Goal: Task Accomplishment & Management: Complete application form

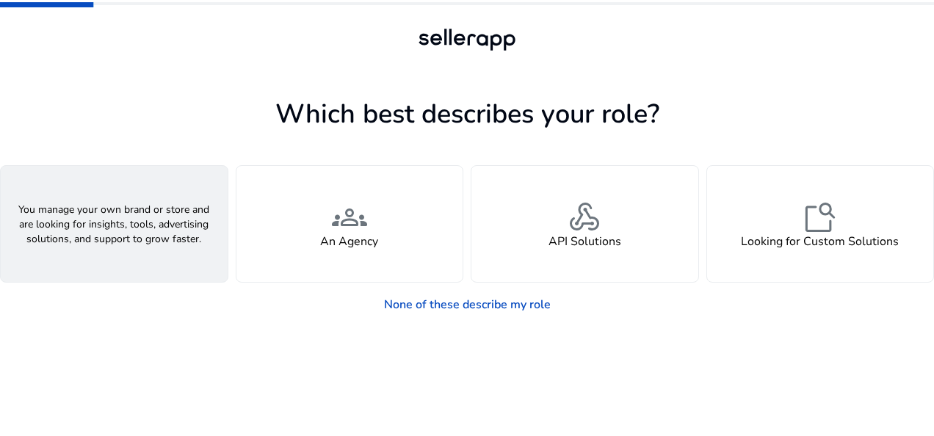
click at [169, 217] on div "person A Seller" at bounding box center [114, 224] width 227 height 116
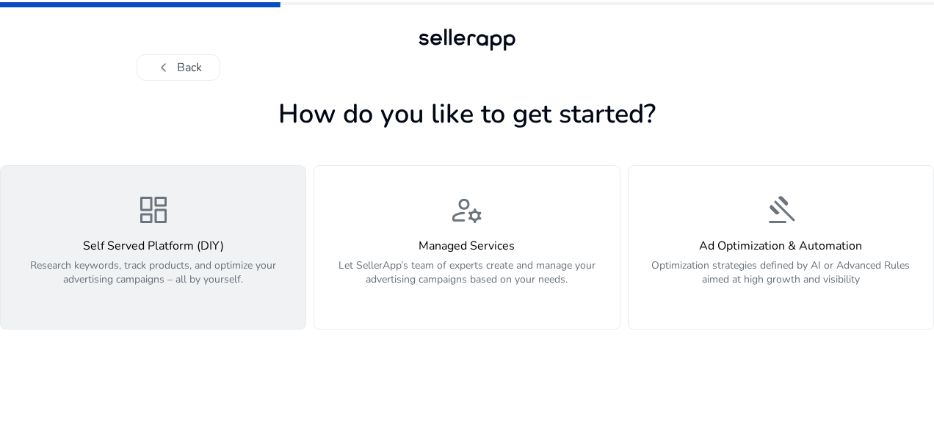
click at [190, 252] on h4 "Self Served Platform (DIY)" at bounding box center [153, 246] width 287 height 14
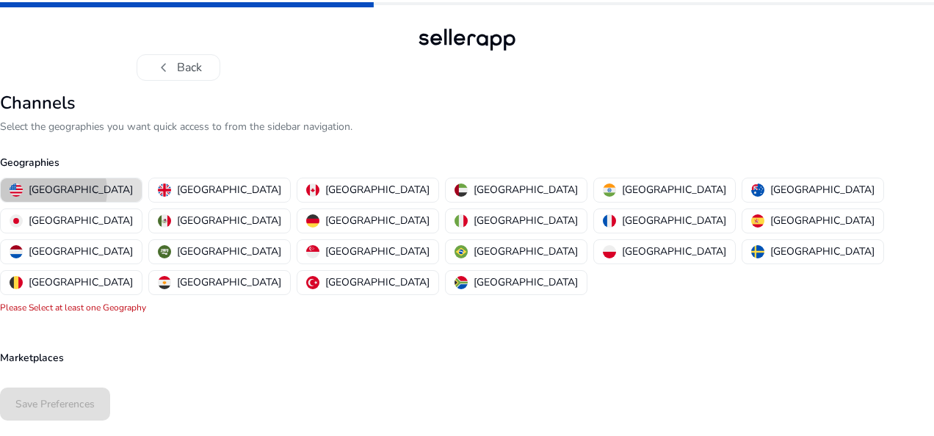
click at [53, 190] on p "United States" at bounding box center [81, 189] width 104 height 15
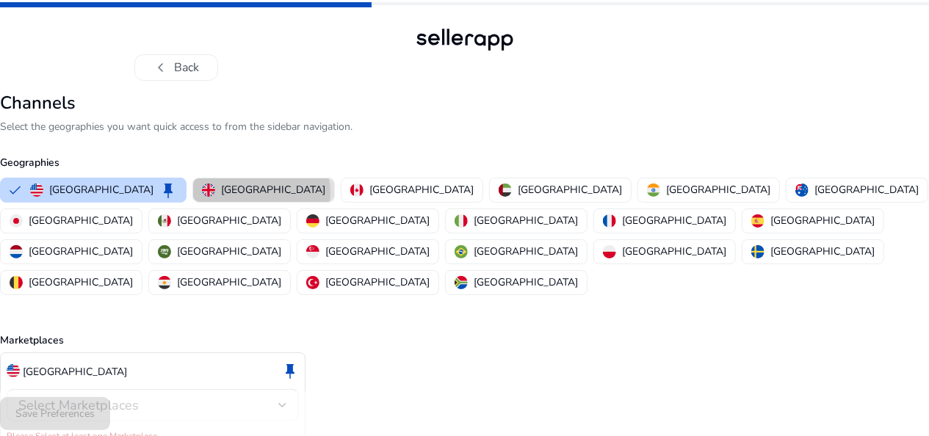
click at [221, 192] on p "United Kingdom" at bounding box center [273, 189] width 104 height 15
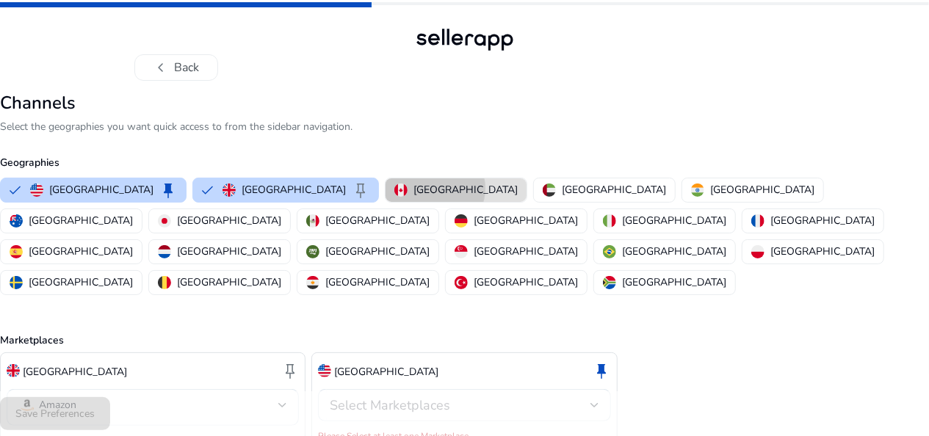
click at [414, 188] on p "Canada" at bounding box center [466, 189] width 104 height 15
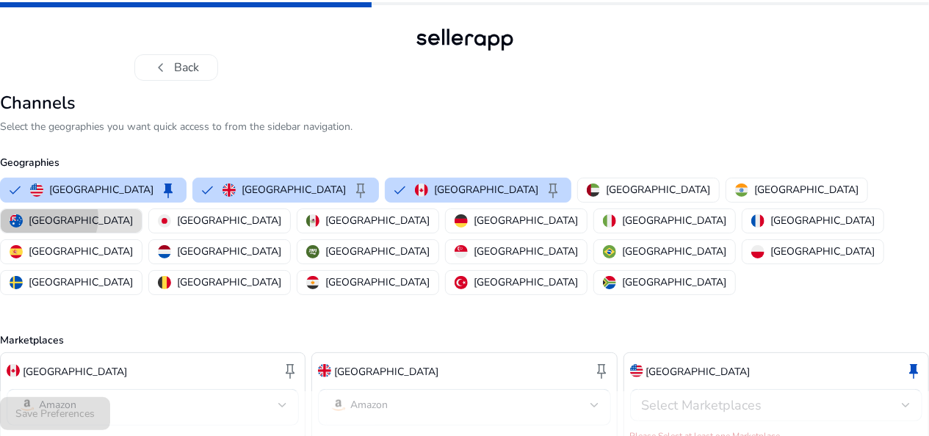
click at [133, 213] on p "Australia" at bounding box center [81, 220] width 104 height 15
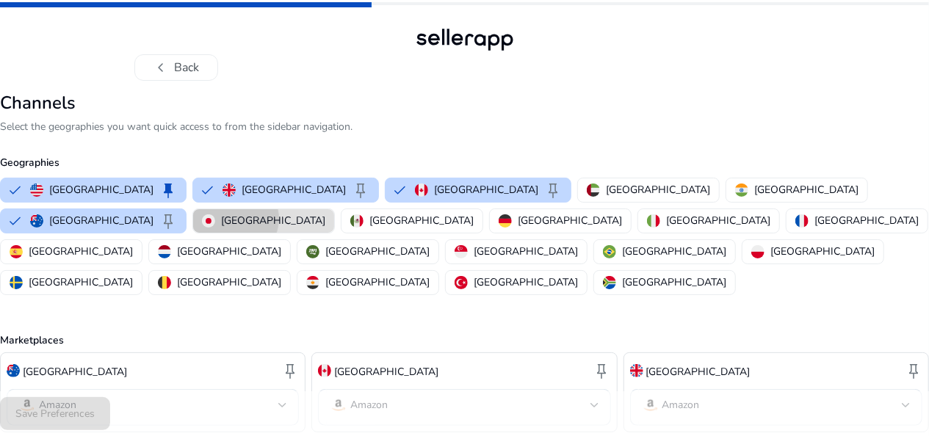
click at [325, 213] on p "Japan" at bounding box center [273, 220] width 104 height 15
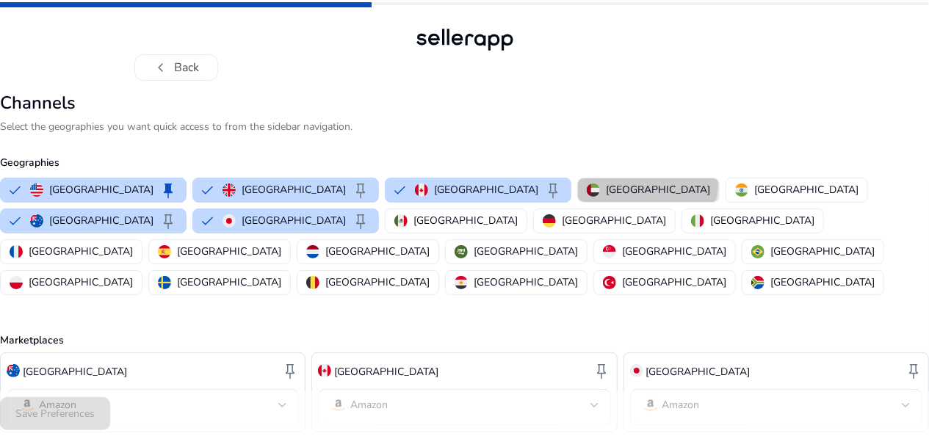
click at [606, 182] on p "United Arab Emirates" at bounding box center [658, 189] width 104 height 15
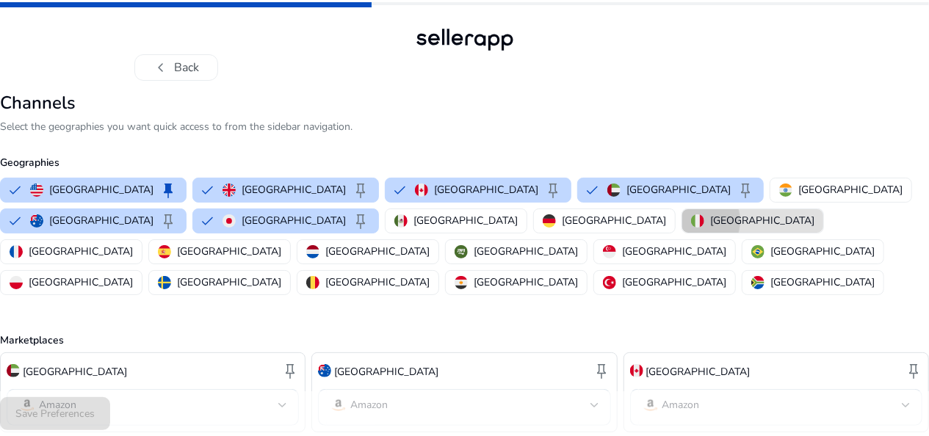
click at [691, 220] on img "button" at bounding box center [697, 220] width 13 height 13
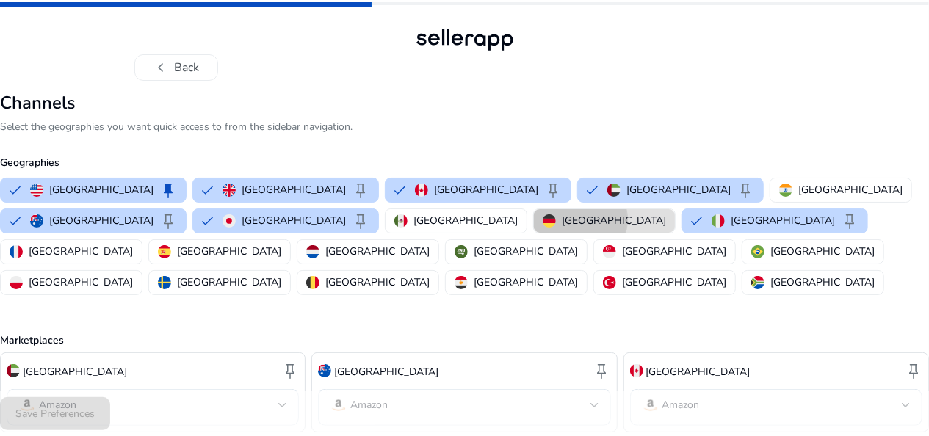
click at [562, 219] on p "Germany" at bounding box center [614, 220] width 104 height 15
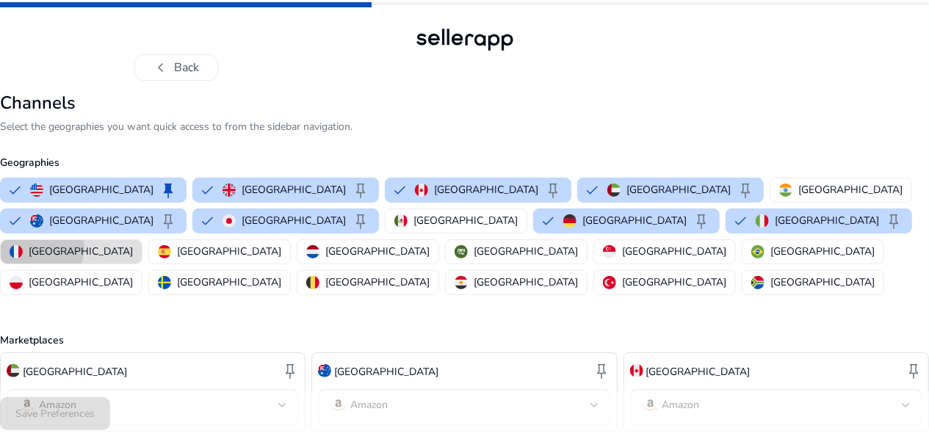
click at [133, 244] on p "France" at bounding box center [81, 251] width 104 height 15
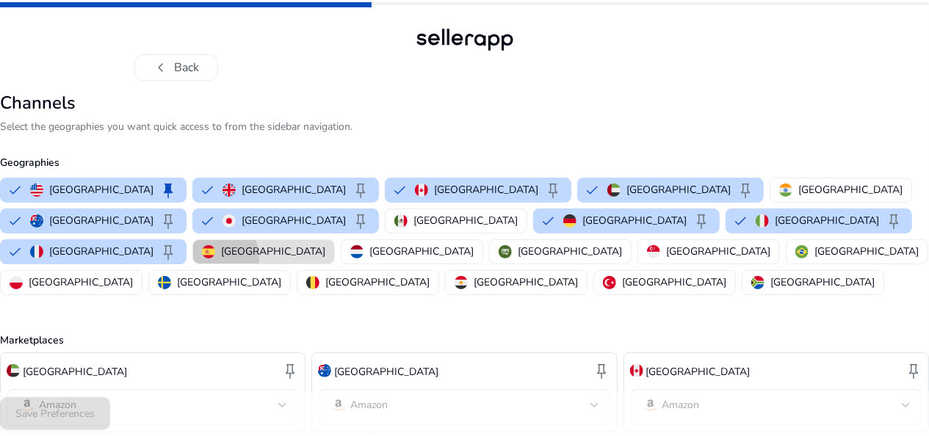
click at [325, 244] on div "Spain" at bounding box center [263, 251] width 123 height 15
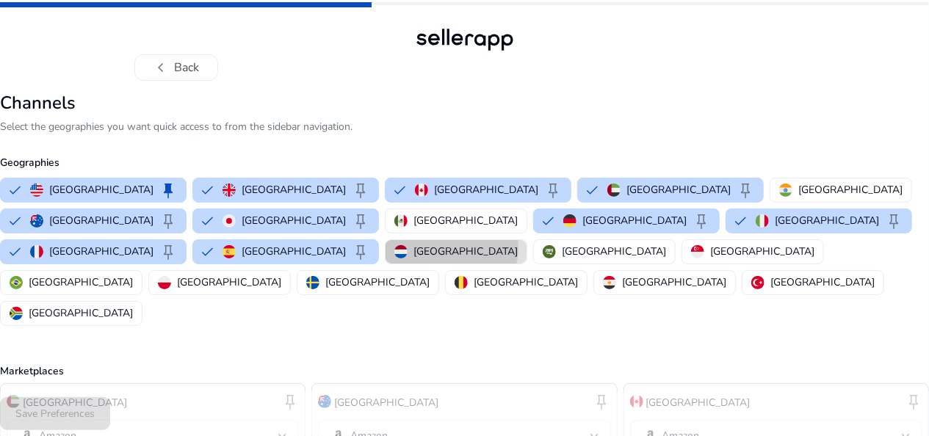
click at [518, 244] on p "Netherlands" at bounding box center [466, 251] width 104 height 15
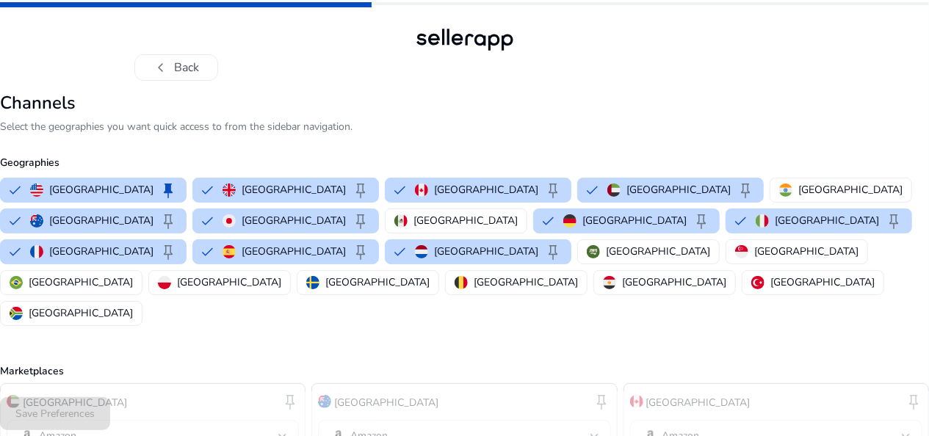
click at [834, 73] on div "chevron_left Back" at bounding box center [464, 40] width 929 height 81
click at [260, 420] on div "Save Preferences" at bounding box center [464, 414] width 929 height 45
click at [262, 427] on mat-select "Amazon" at bounding box center [152, 437] width 269 height 21
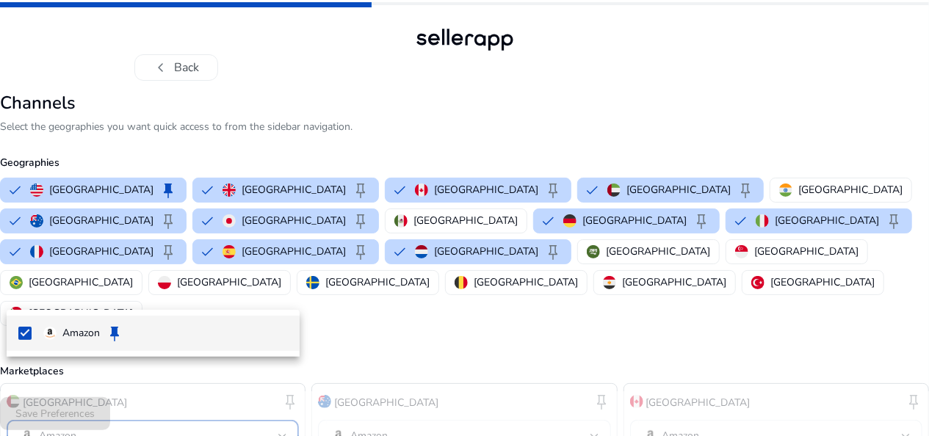
click at [262, 383] on div at bounding box center [464, 218] width 929 height 436
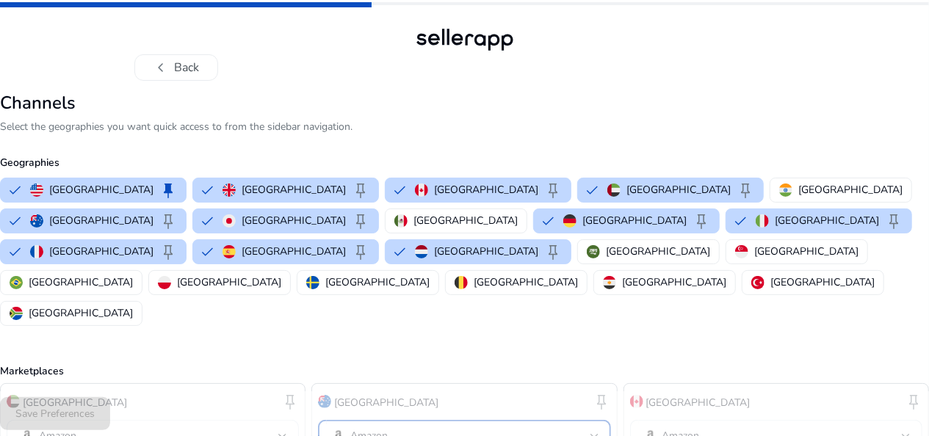
click at [591, 433] on div at bounding box center [595, 436] width 9 height 6
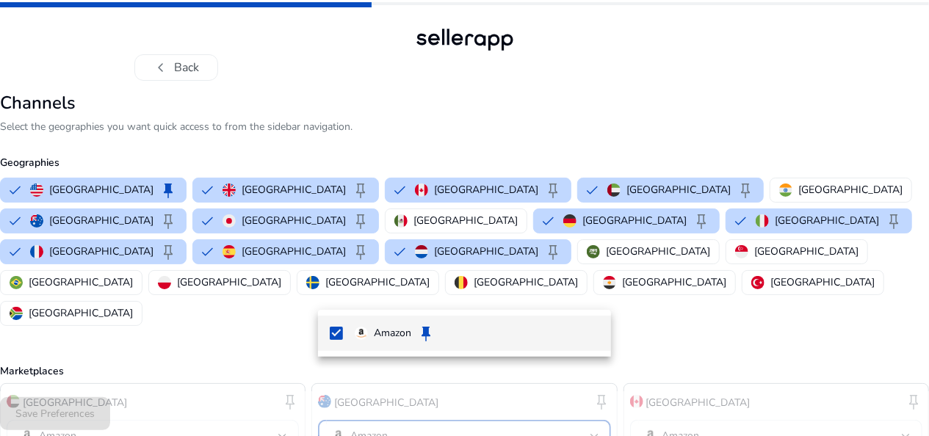
click at [591, 370] on div at bounding box center [464, 218] width 929 height 436
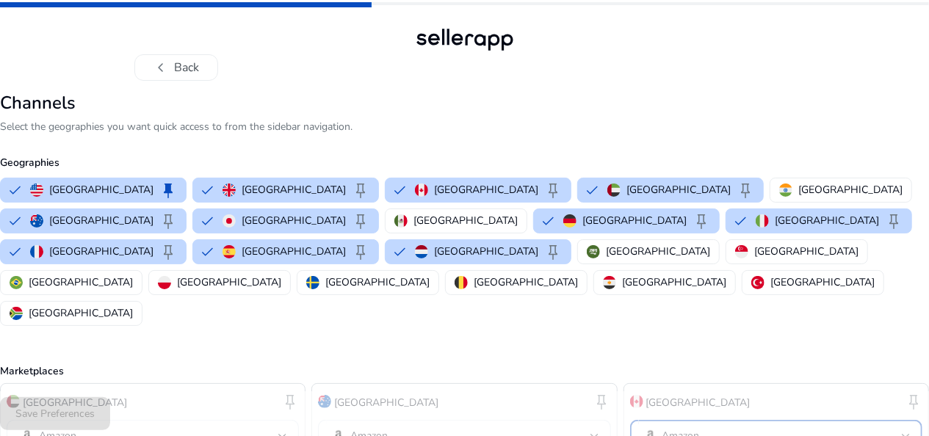
click at [762, 427] on mat-select-trigger "Amazon" at bounding box center [772, 436] width 260 height 18
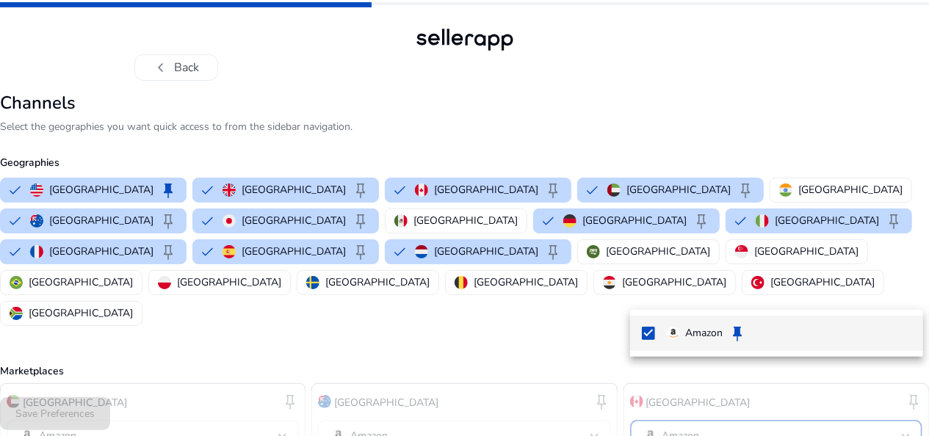
click at [762, 375] on div at bounding box center [464, 218] width 929 height 436
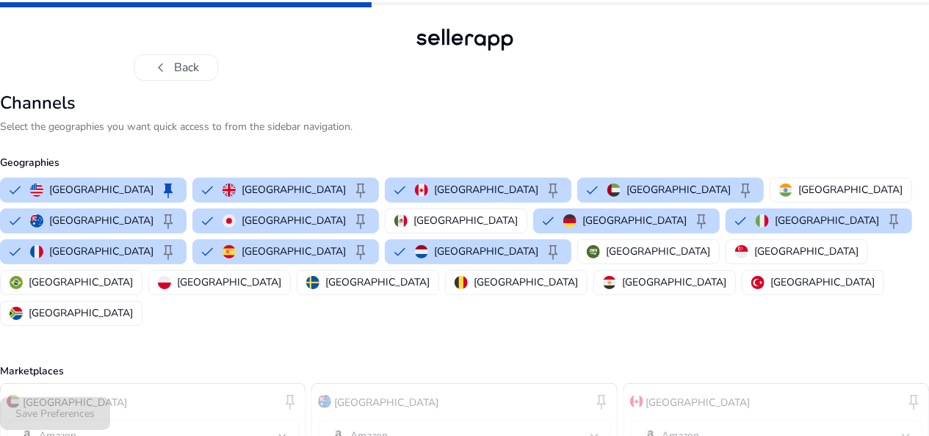
click at [921, 427] on div "Save Preferences" at bounding box center [464, 414] width 929 height 45
click at [918, 426] on div "Save Preferences" at bounding box center [464, 414] width 929 height 45
drag, startPoint x: 804, startPoint y: 256, endPoint x: 636, endPoint y: 474, distance: 275.0
click at [636, 436] on html "chevron_left Back Channels Select the geographies you want quick access to from…" at bounding box center [464, 397] width 929 height 795
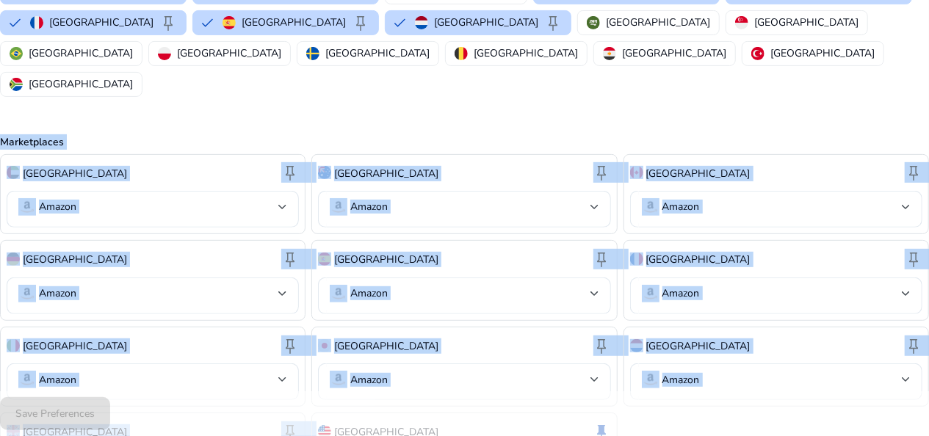
scroll to position [294, 0]
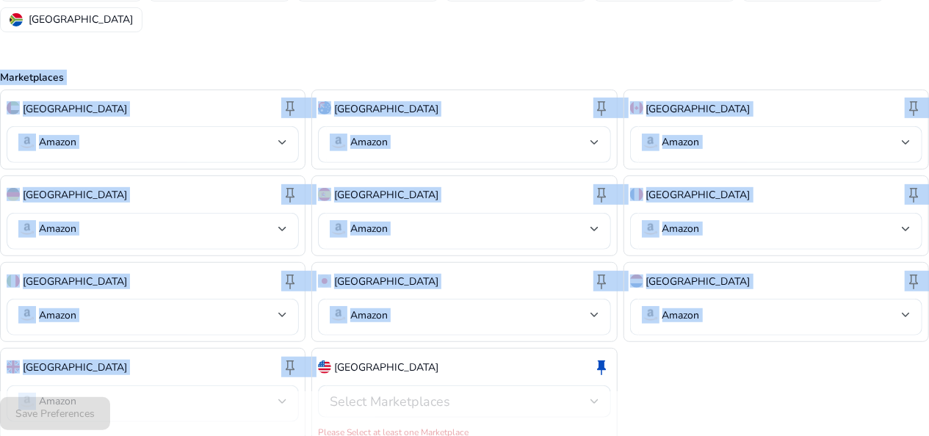
drag, startPoint x: 304, startPoint y: 105, endPoint x: 193, endPoint y: 322, distance: 244.1
click at [193, 322] on div "Channels Select the geographies you want quick access to from the sidebar navig…" at bounding box center [464, 150] width 929 height 703
click at [780, 342] on div "United Arab Emirates keep Amazon Australia keep Amazon Canada keep Amazon Germa…" at bounding box center [464, 268] width 929 height 356
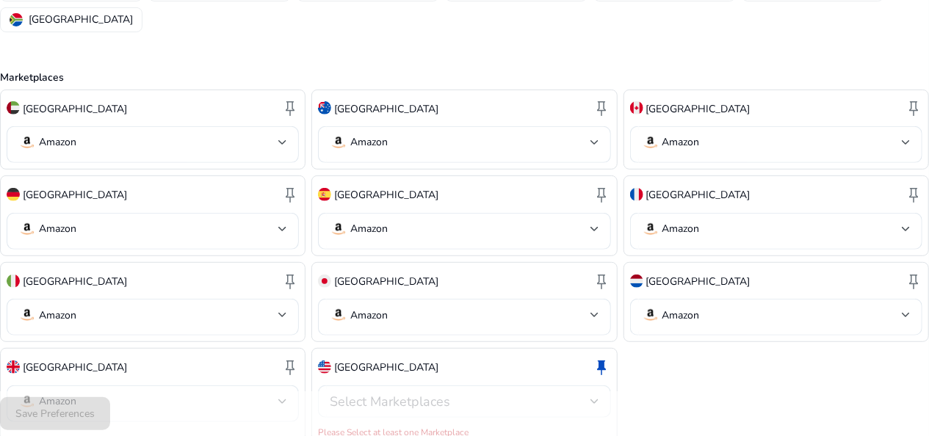
click at [602, 386] on div "Select Marketplaces" at bounding box center [464, 402] width 292 height 32
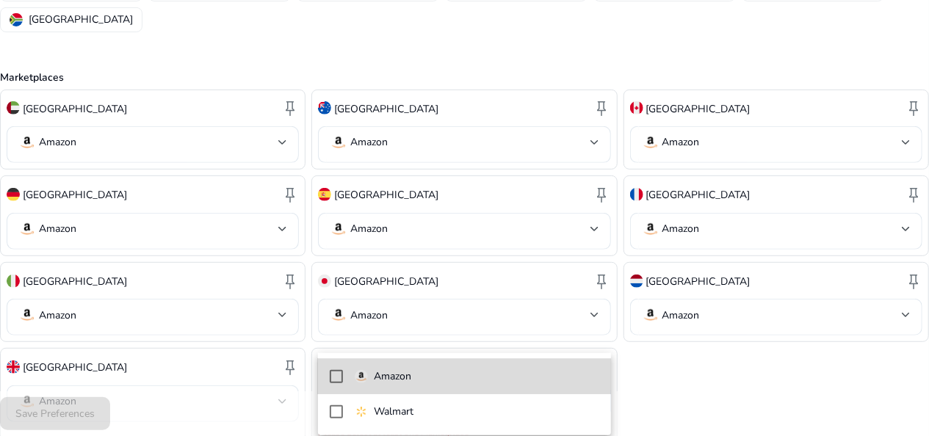
click at [422, 378] on span "Amazon" at bounding box center [477, 377] width 245 height 16
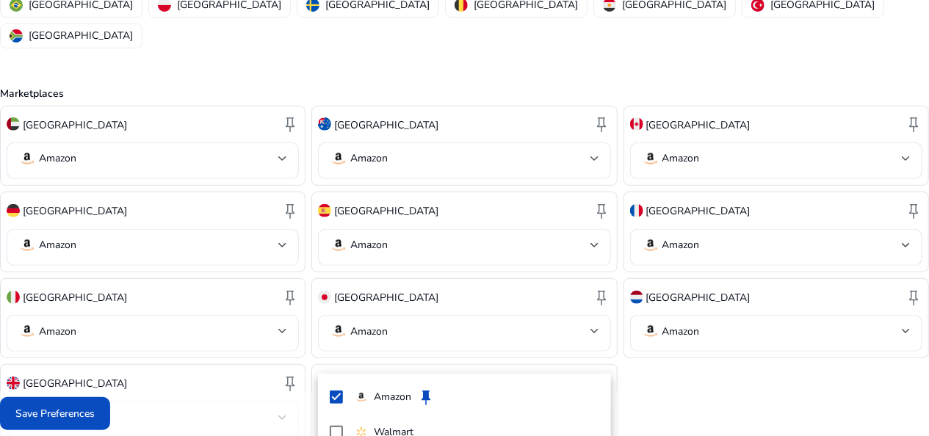
click at [225, 405] on div at bounding box center [464, 218] width 929 height 436
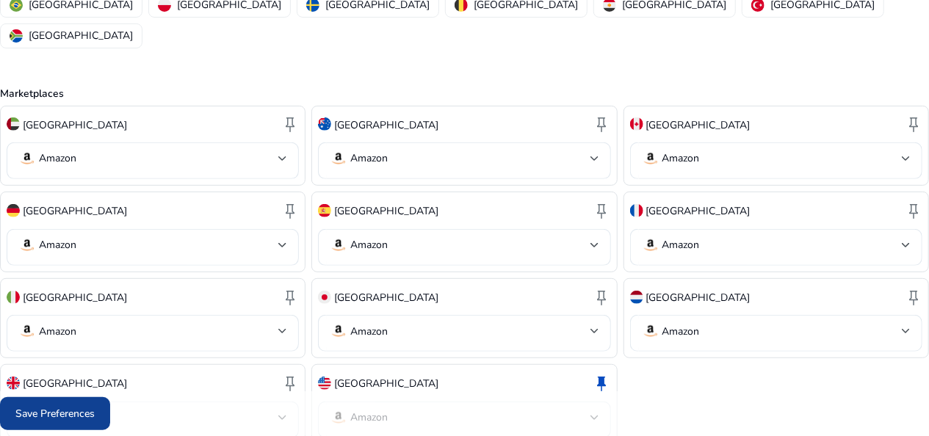
click at [68, 408] on span "Save Preferences" at bounding box center [54, 413] width 79 height 15
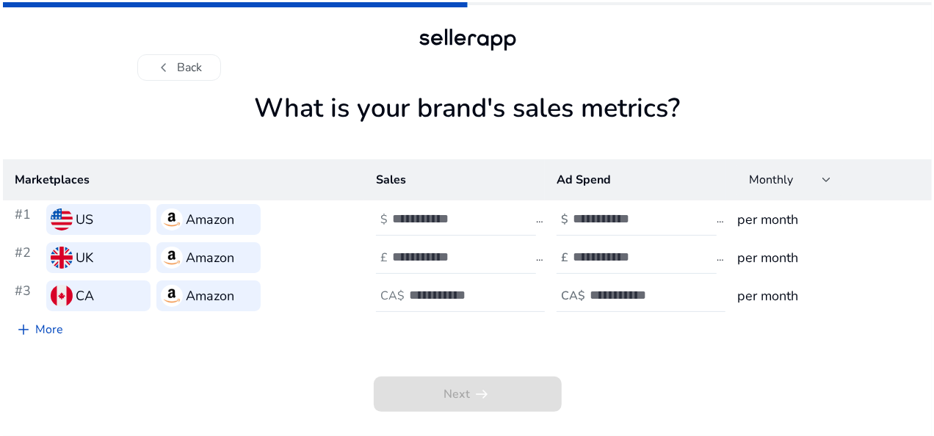
scroll to position [0, 0]
click at [458, 214] on input "number" at bounding box center [441, 219] width 99 height 16
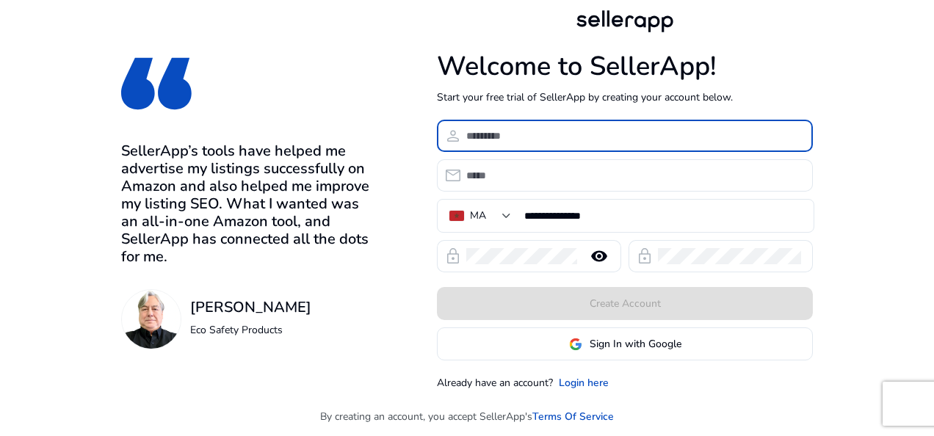
click at [608, 141] on input at bounding box center [633, 136] width 335 height 16
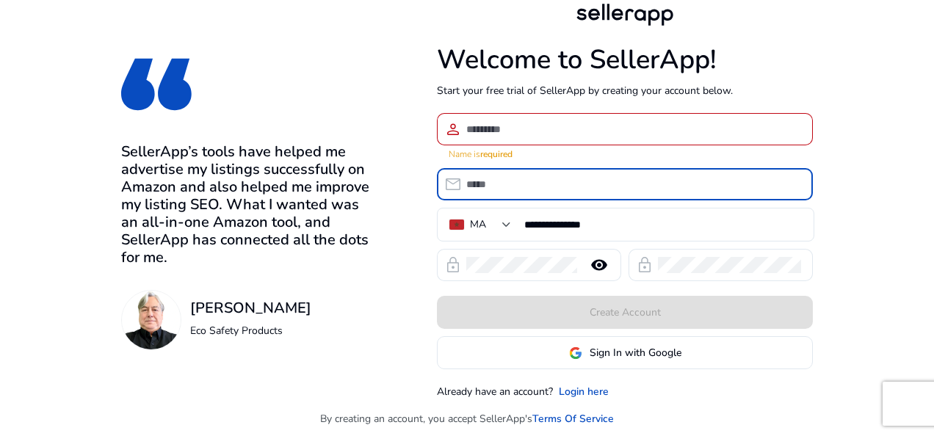
click at [596, 176] on input "email" at bounding box center [633, 184] width 335 height 16
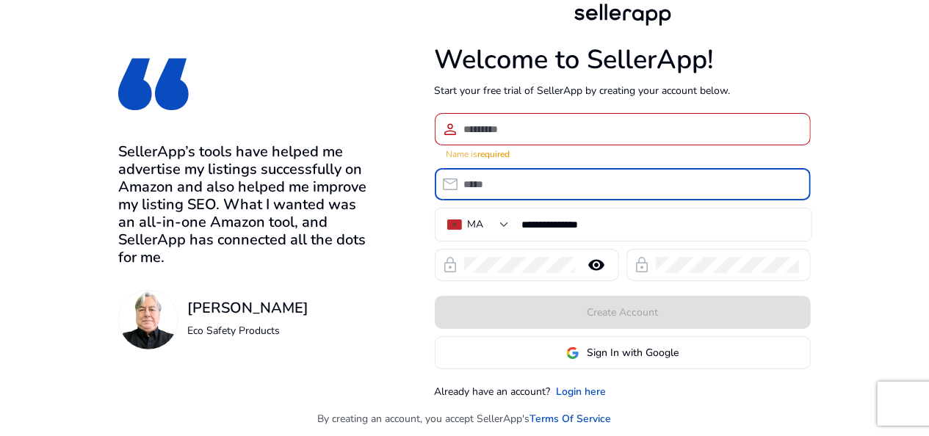
type input "**********"
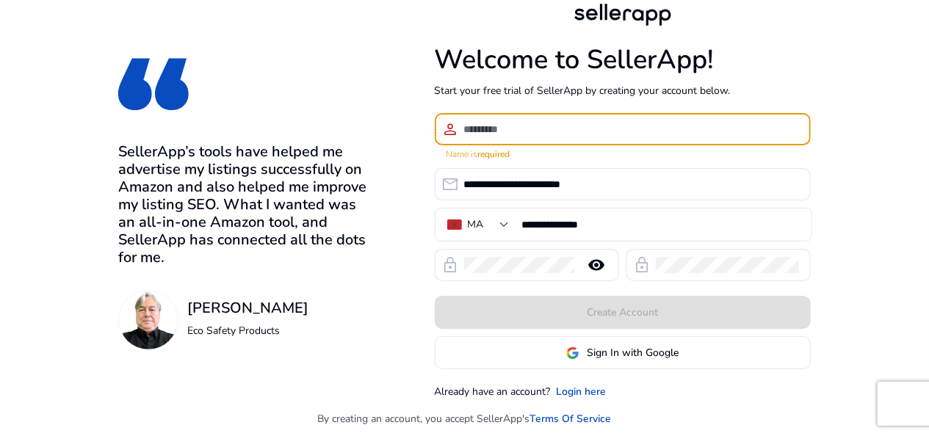
click at [536, 125] on input at bounding box center [631, 129] width 335 height 16
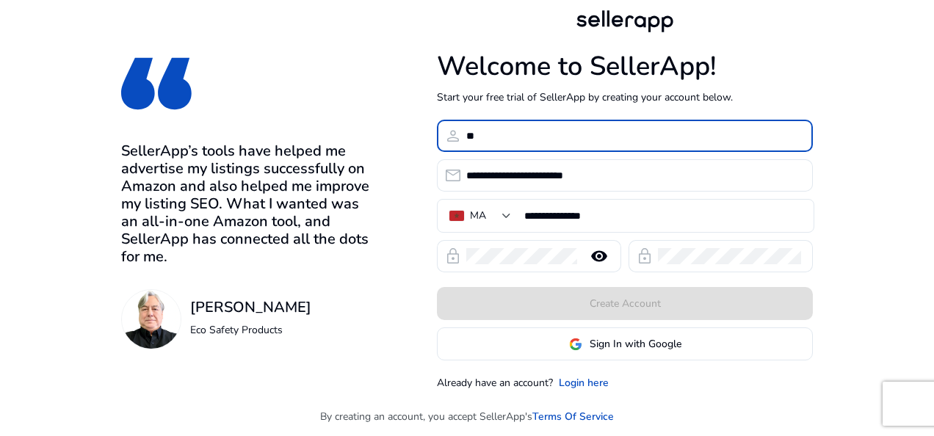
type input "*"
type input "**********"
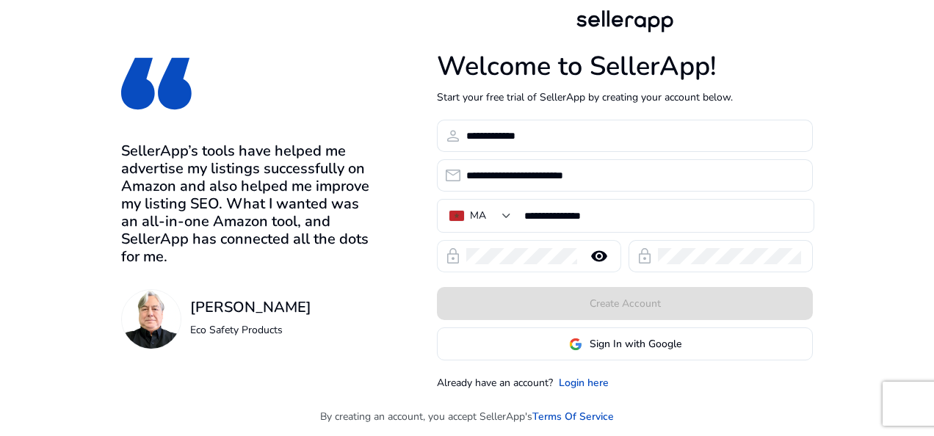
click at [598, 255] on mat-icon "remove_red_eye" at bounding box center [599, 257] width 35 height 18
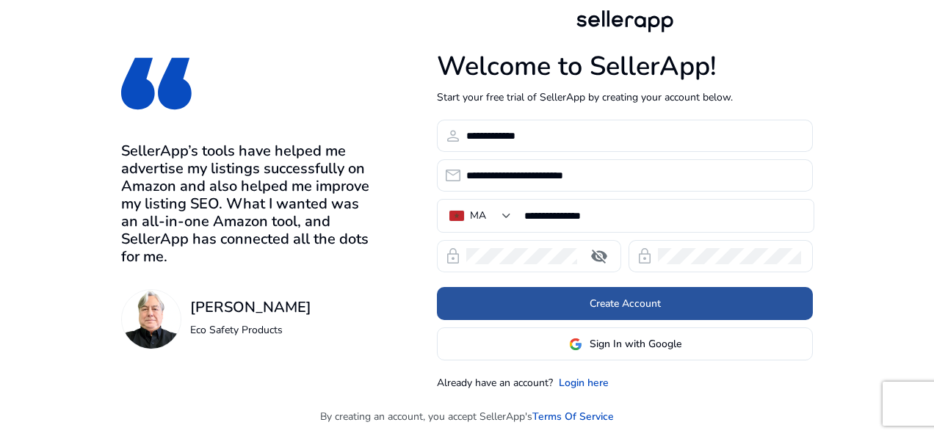
click at [724, 301] on span at bounding box center [625, 303] width 376 height 35
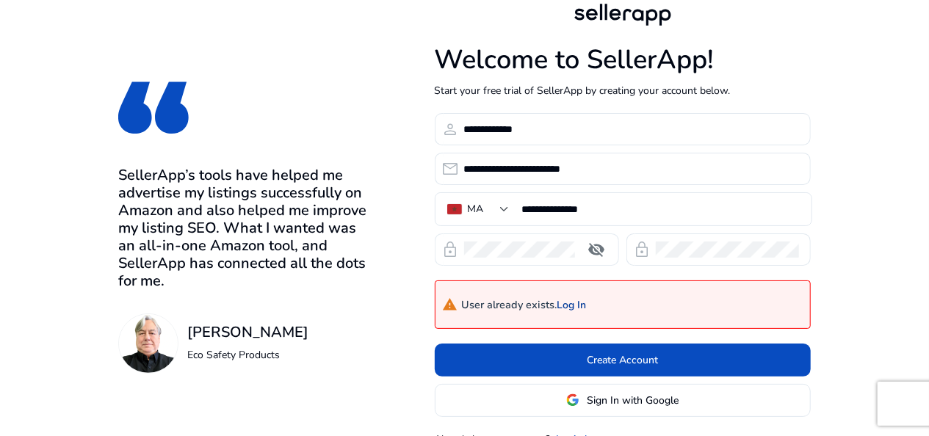
click at [577, 303] on link "Log In" at bounding box center [572, 306] width 29 height 12
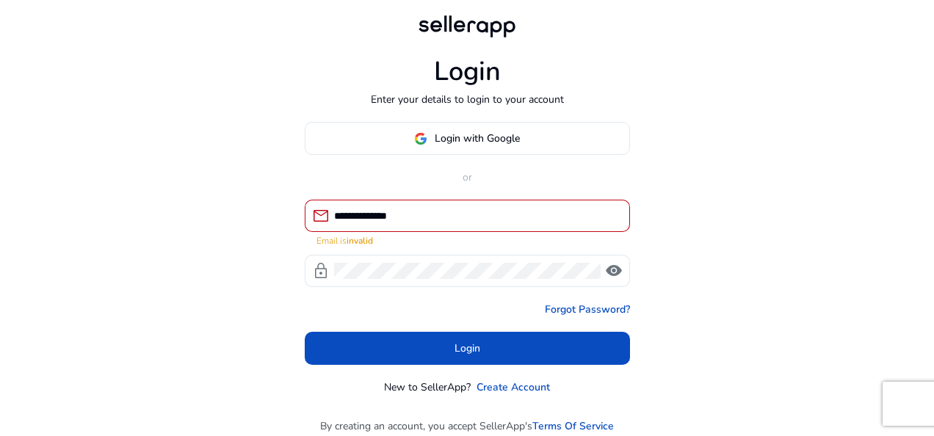
type input "**********"
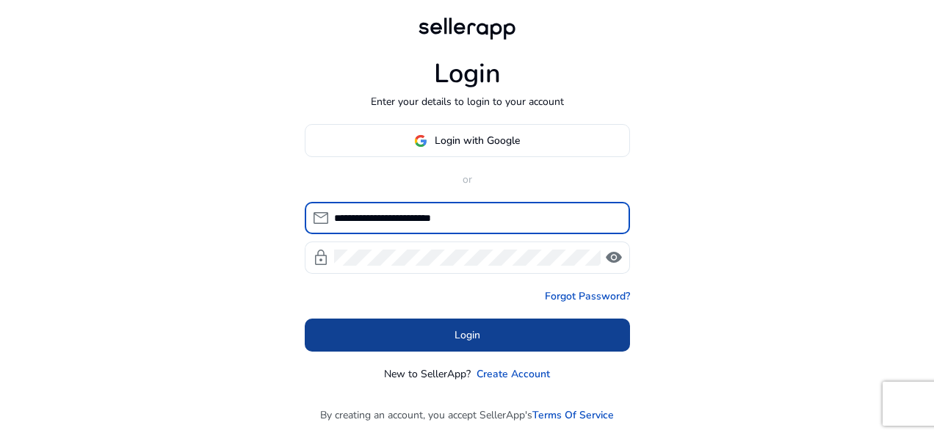
click at [530, 328] on span at bounding box center [467, 335] width 325 height 35
